Goal: Task Accomplishment & Management: Use online tool/utility

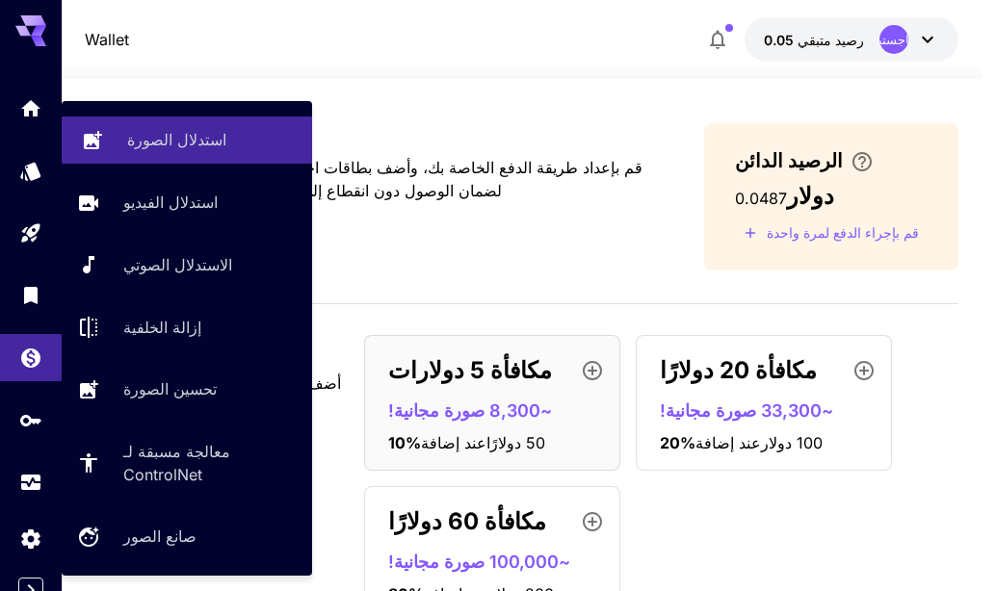
click at [155, 144] on font "استدلال الصورة" at bounding box center [176, 139] width 99 height 19
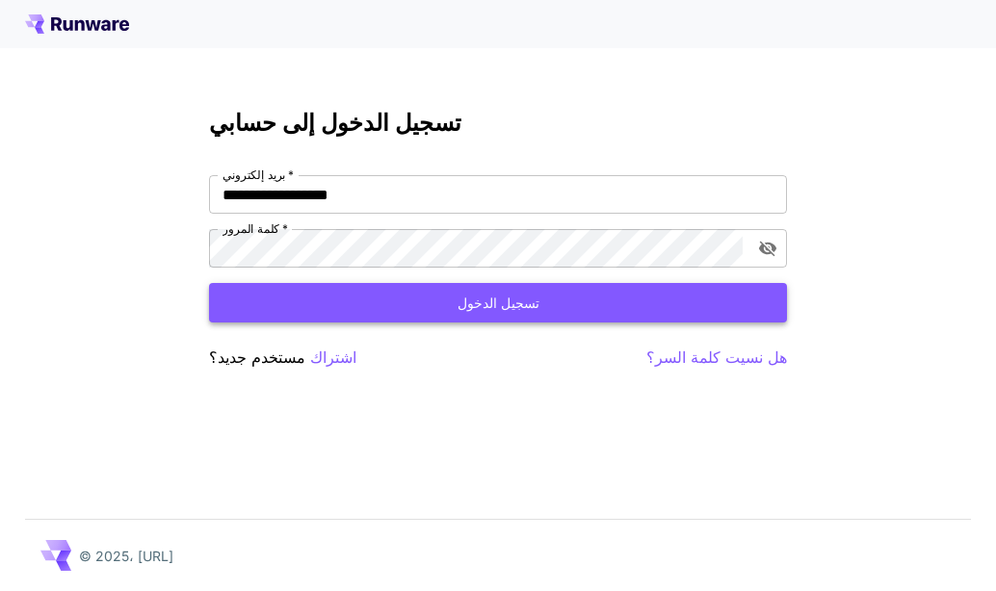
click at [318, 312] on button "تسجيل الدخول" at bounding box center [498, 302] width 578 height 39
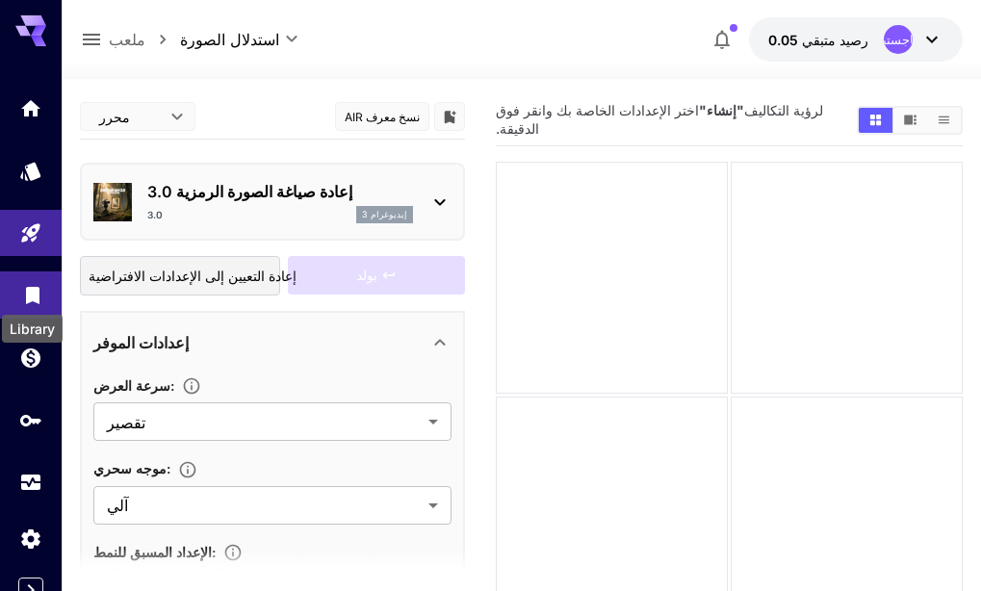
click at [23, 295] on icon "مكتبة" at bounding box center [32, 289] width 23 height 23
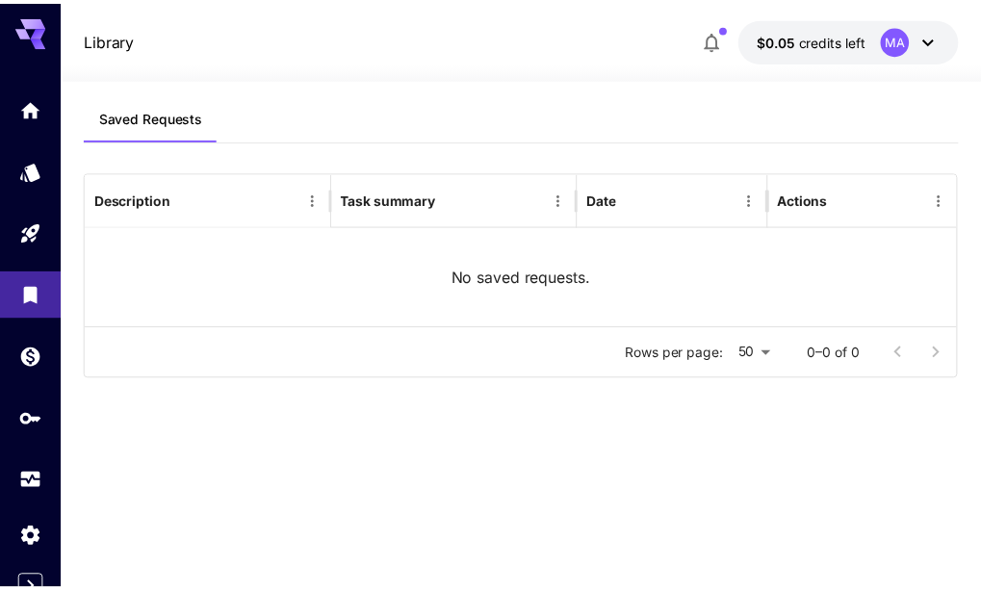
scroll to position [12, 0]
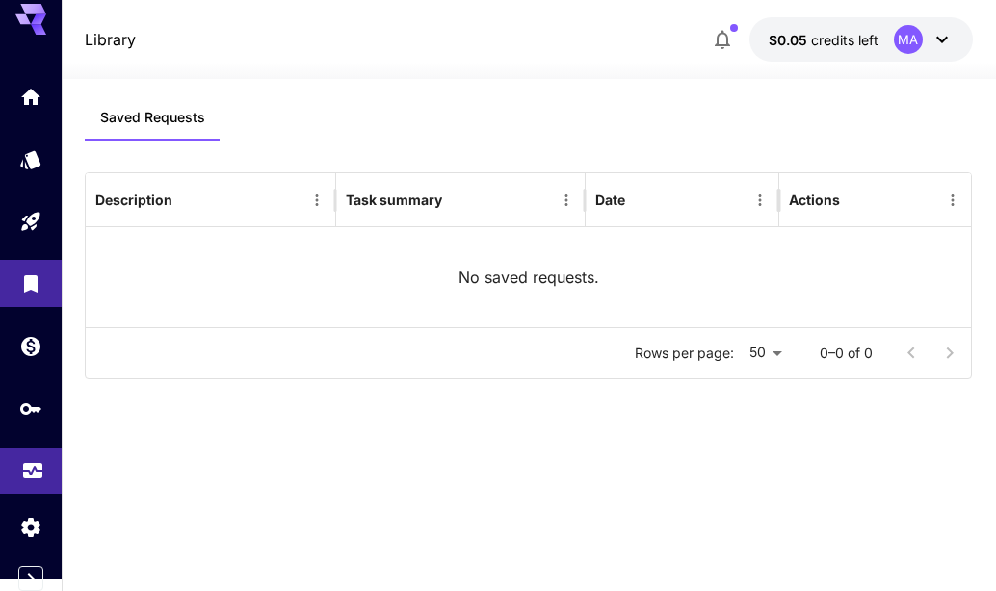
click at [40, 486] on link at bounding box center [31, 471] width 62 height 47
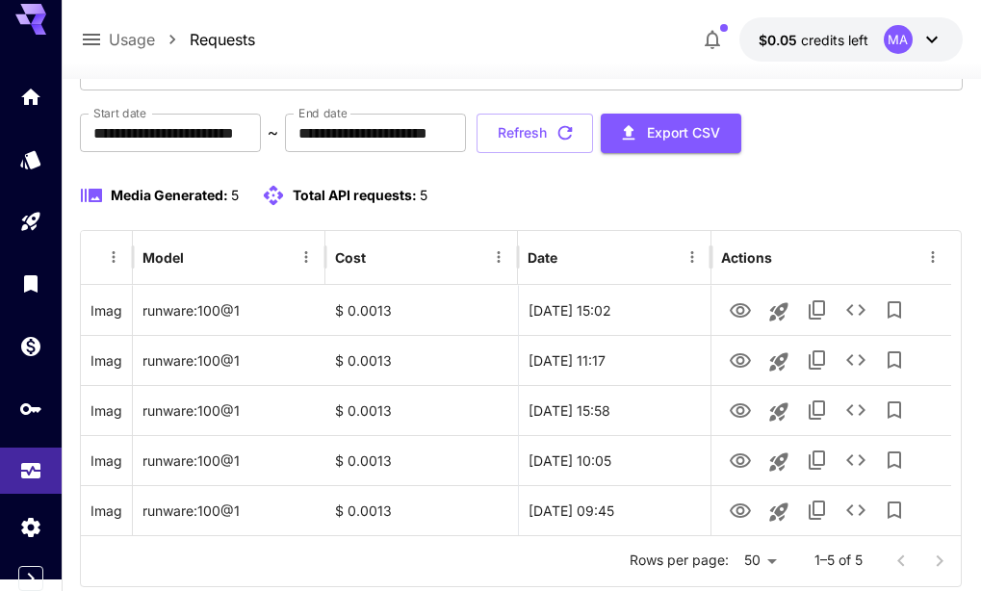
scroll to position [209, 0]
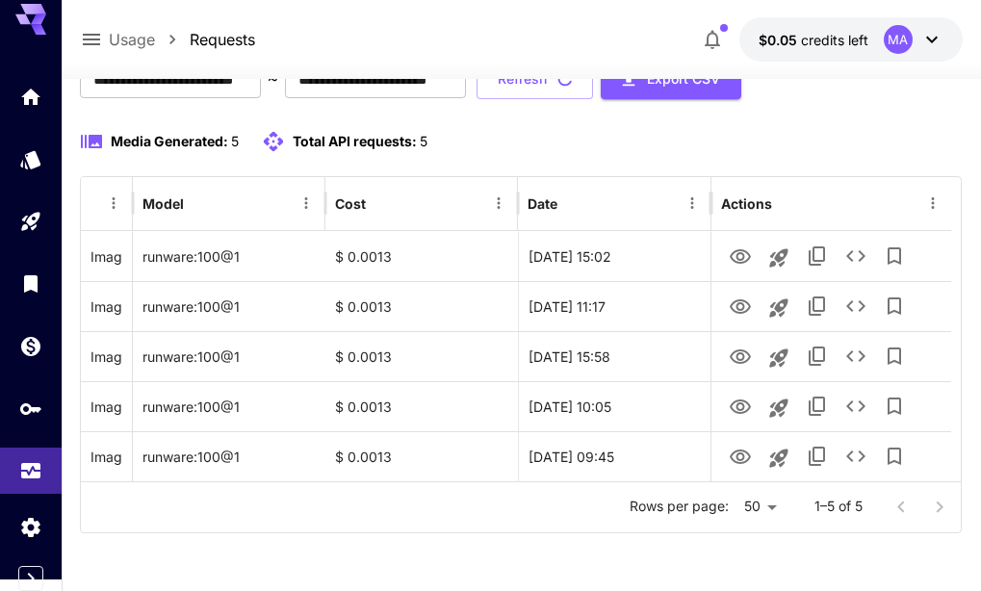
click at [925, 44] on icon at bounding box center [932, 39] width 23 height 23
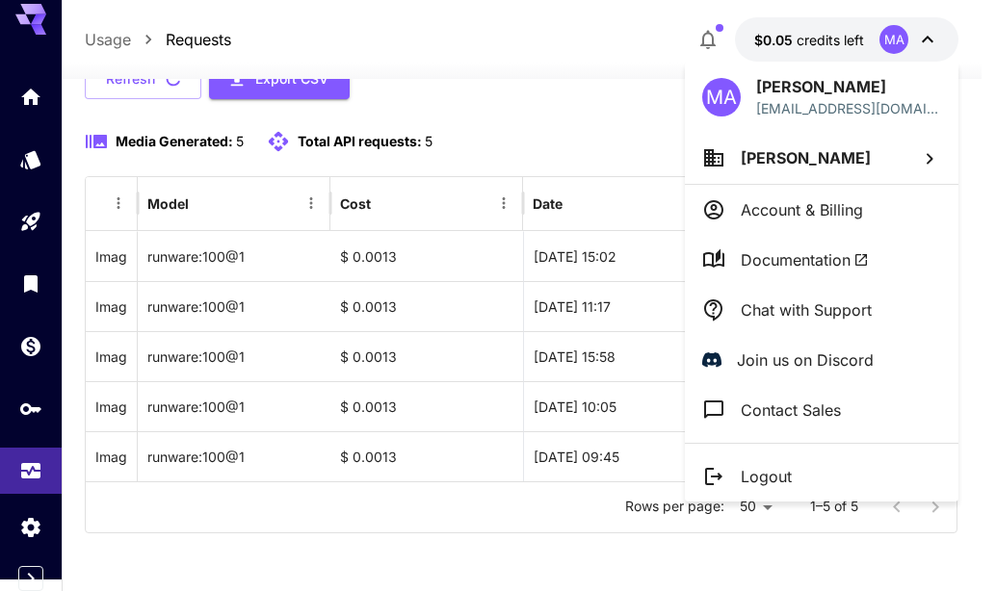
click at [925, 44] on div at bounding box center [498, 295] width 996 height 591
